Goal: Task Accomplishment & Management: Manage account settings

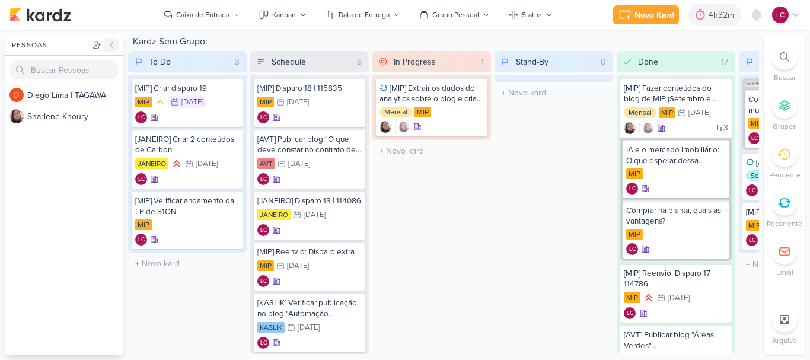
click at [109, 49] on icon at bounding box center [111, 44] width 9 height 9
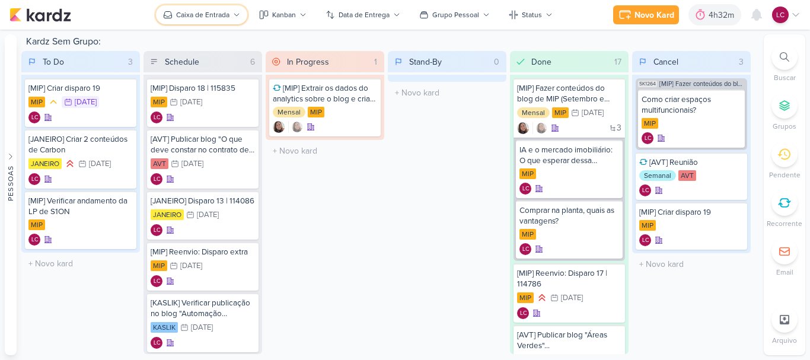
click at [210, 12] on div "Caixa de Entrada" at bounding box center [202, 14] width 53 height 11
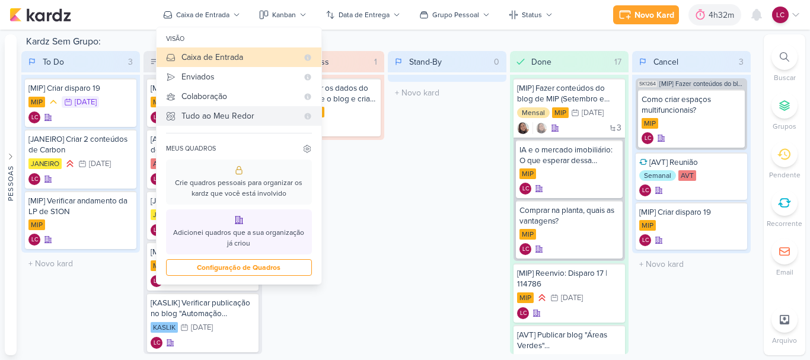
click at [226, 117] on div "Tudo ao Meu Redor" at bounding box center [239, 116] width 116 height 12
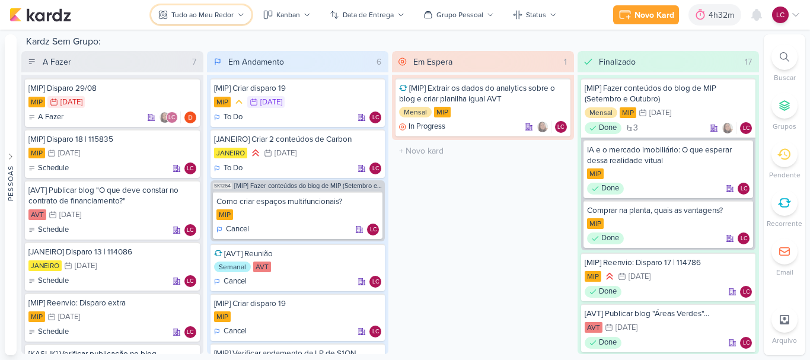
click at [219, 14] on div "Tudo ao Meu Redor" at bounding box center [202, 14] width 62 height 11
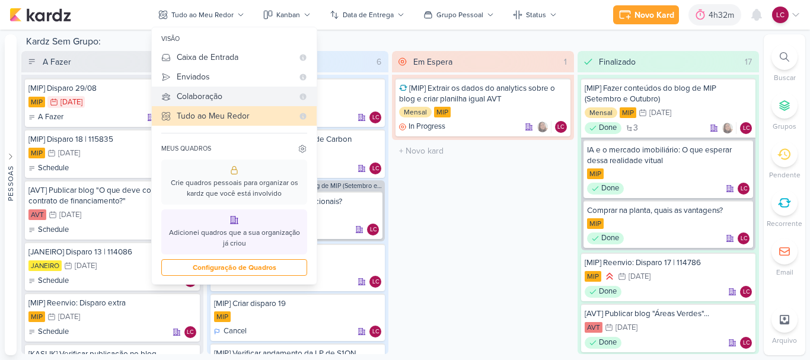
click at [222, 100] on div "Colaboração" at bounding box center [235, 96] width 116 height 12
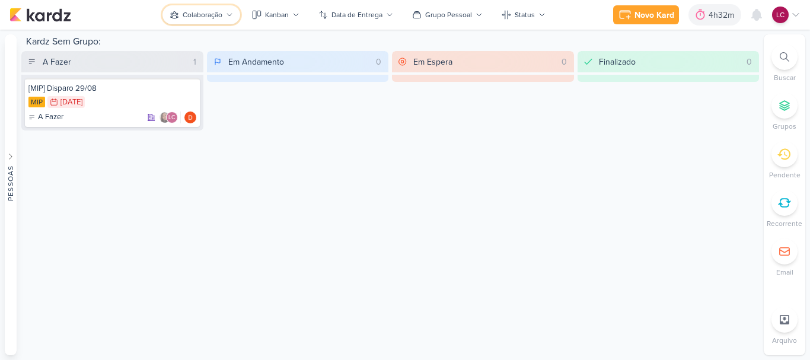
click at [218, 12] on div "Colaboração" at bounding box center [203, 14] width 40 height 11
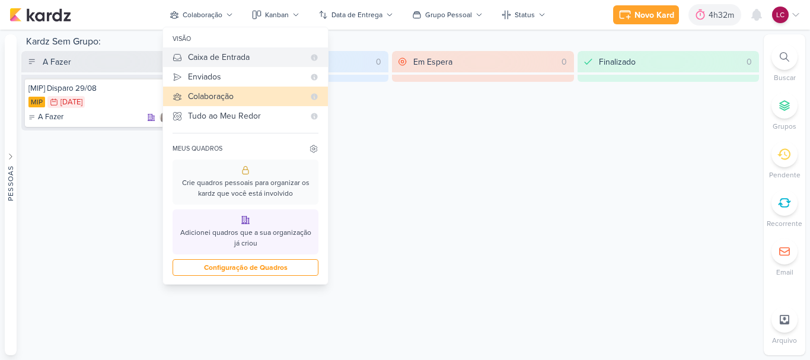
click at [207, 52] on div "Caixa de Entrada" at bounding box center [246, 57] width 116 height 12
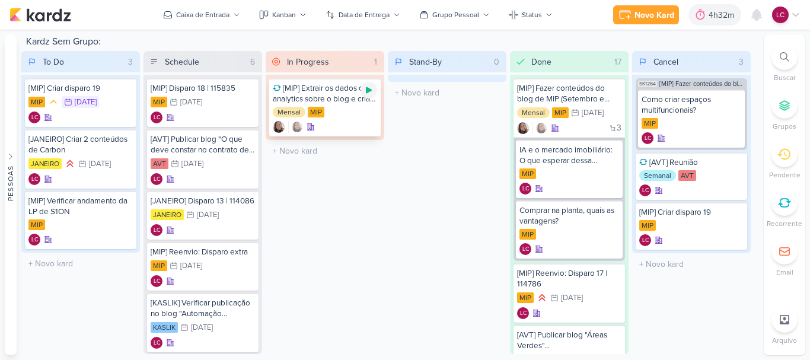
click at [369, 92] on icon at bounding box center [369, 90] width 6 height 7
click at [370, 91] on icon at bounding box center [369, 90] width 6 height 6
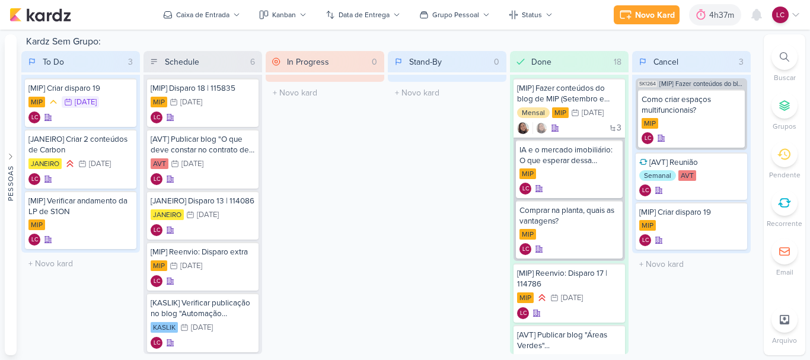
click at [794, 11] on icon at bounding box center [795, 14] width 9 height 9
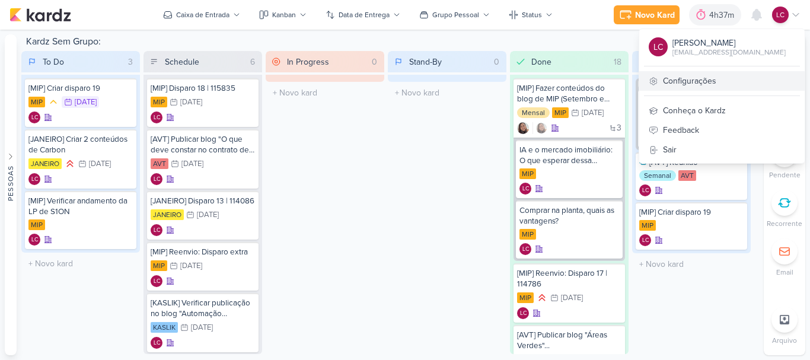
click at [708, 88] on link "Configurações" at bounding box center [721, 81] width 165 height 20
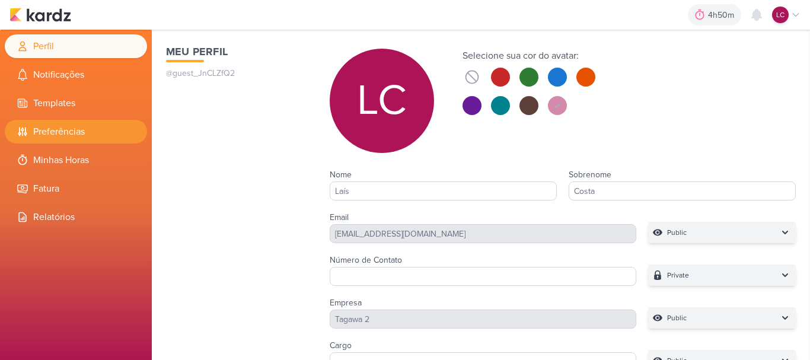
click at [72, 122] on li "Preferências" at bounding box center [76, 132] width 142 height 24
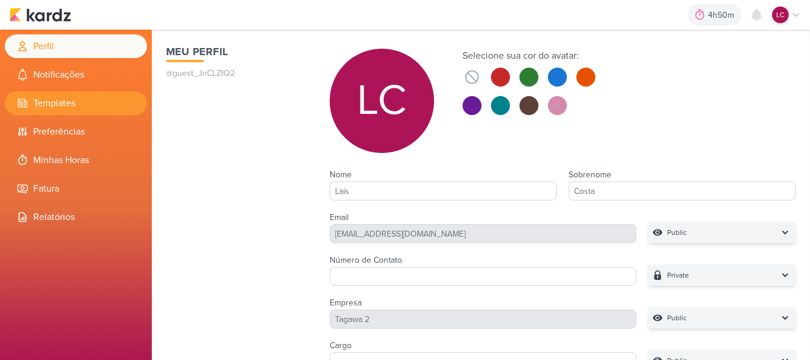
select select "pt-BR"
select select "America/Sao_Paulo"
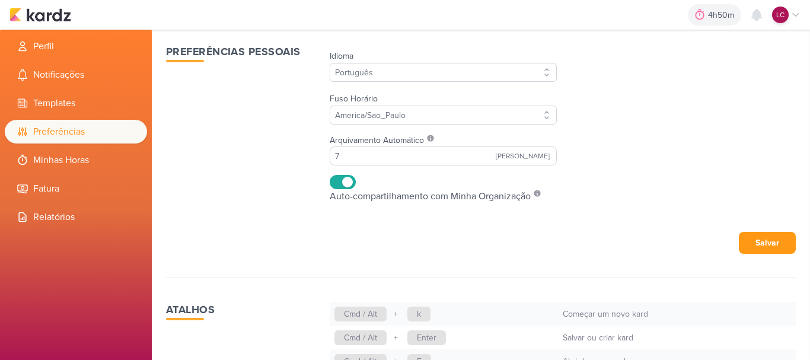
click at [53, 147] on ul "Perfil Notificações Templates Preferências Minhas Horas Fatura" at bounding box center [76, 131] width 152 height 194
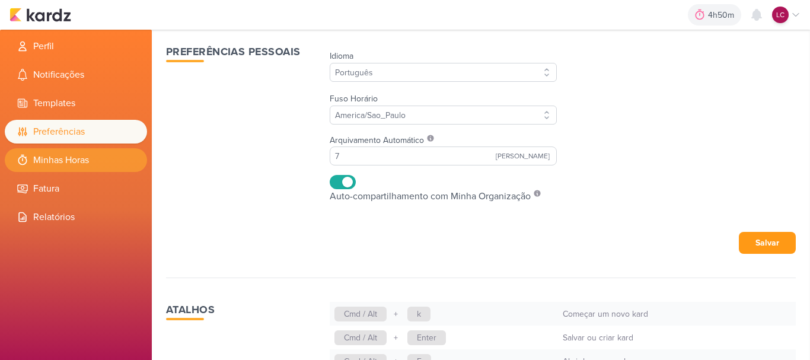
click at [55, 153] on li "Minhas Horas" at bounding box center [76, 160] width 142 height 24
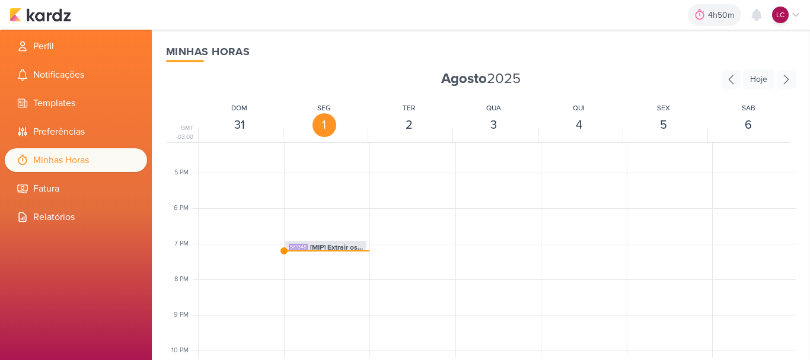
scroll to position [576, 0]
click at [39, 5] on div "4h50m Sessão desligada... Hoje 4h50m Semana 0h0m Mês 0h0m Nenhuma Sessão" at bounding box center [404, 15] width 791 height 30
click at [41, 8] on img at bounding box center [40, 15] width 62 height 14
